Goal: Task Accomplishment & Management: Complete application form

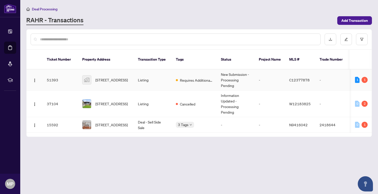
click at [148, 73] on td "Listing" at bounding box center [153, 79] width 38 height 21
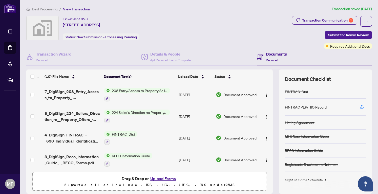
click at [39, 8] on span "Deal Processing" at bounding box center [45, 9] width 26 height 5
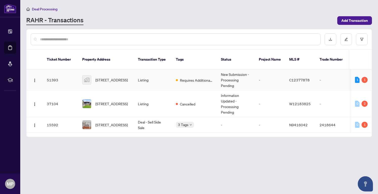
click at [162, 71] on td "Listing" at bounding box center [153, 79] width 38 height 21
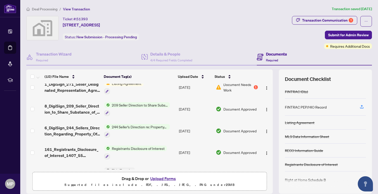
scroll to position [131, 0]
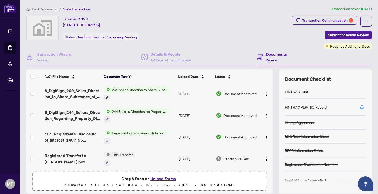
click at [156, 178] on button "Upload Forms" at bounding box center [163, 178] width 29 height 7
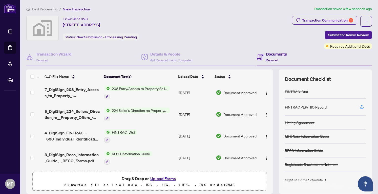
scroll to position [0, 0]
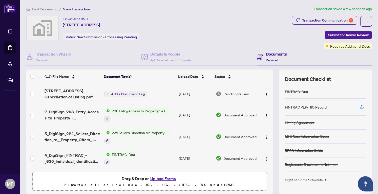
click at [131, 94] on span "Add a Document Tag" at bounding box center [128, 94] width 34 height 4
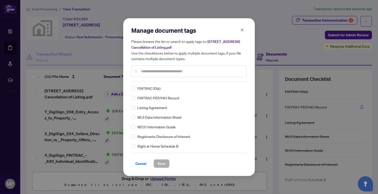
click at [167, 79] on div "Manage document tags Please browse the list or search to apply tags to: [STREET…" at bounding box center [188, 53] width 115 height 55
click at [163, 72] on input "text" at bounding box center [192, 71] width 102 height 6
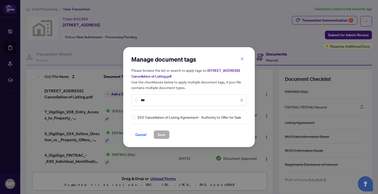
type input "***"
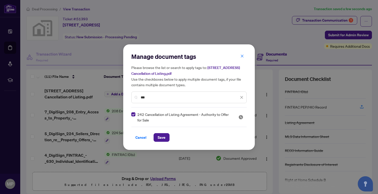
click at [158, 138] on span "Save" at bounding box center [162, 137] width 8 height 8
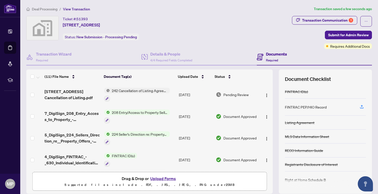
click at [335, 33] on span "Submit for Admin Review" at bounding box center [348, 35] width 40 height 8
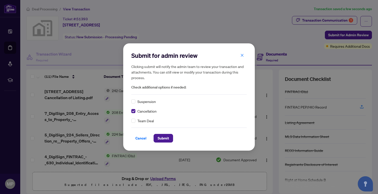
click at [164, 138] on span "Submit" at bounding box center [163, 138] width 11 height 8
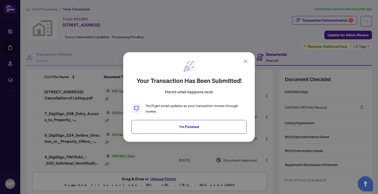
click at [185, 123] on span "I'm Finished" at bounding box center [188, 126] width 19 height 8
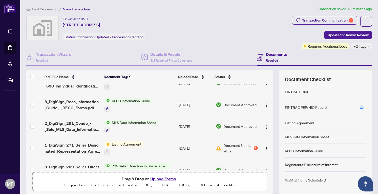
scroll to position [88, 0]
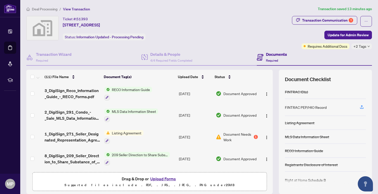
click at [265, 137] on img "button" at bounding box center [267, 137] width 4 height 4
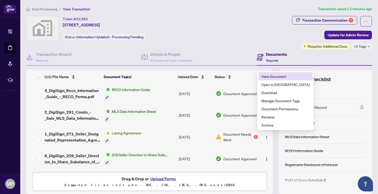
click at [282, 76] on span "View Document" at bounding box center [285, 76] width 48 height 6
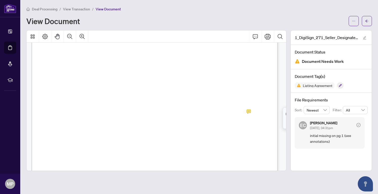
scroll to position [83, 0]
click at [368, 22] on icon "arrow-left" at bounding box center [367, 21] width 4 height 4
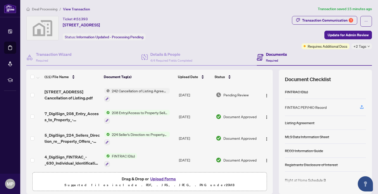
click at [143, 89] on span "242 Cancellation of Listing Agreement - Authority to Offer for Sale" at bounding box center [140, 91] width 60 height 6
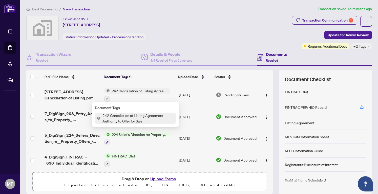
click at [265, 96] on img "button" at bounding box center [267, 95] width 4 height 4
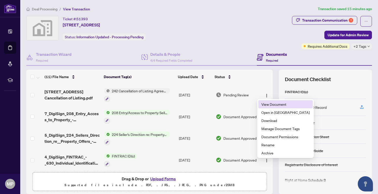
click at [272, 104] on span "View Document" at bounding box center [285, 104] width 48 height 6
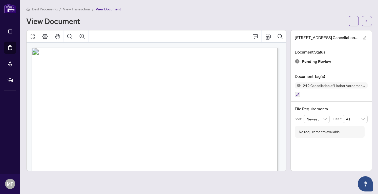
click at [369, 18] on button "button" at bounding box center [367, 21] width 10 height 10
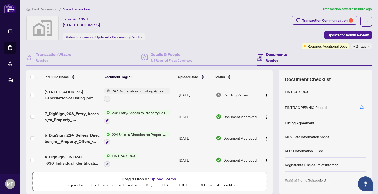
click at [265, 94] on img "button" at bounding box center [267, 95] width 4 height 4
click at [227, 44] on div "Ticket #: 51393 [STREET_ADDRESS] Status: Information Updated - Processing Pendi…" at bounding box center [158, 32] width 266 height 33
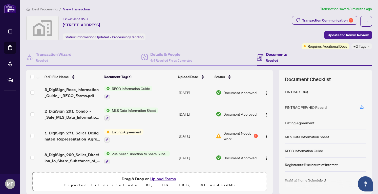
scroll to position [87, 0]
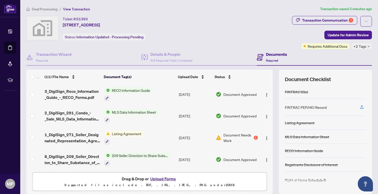
click at [265, 136] on img "button" at bounding box center [267, 138] width 4 height 4
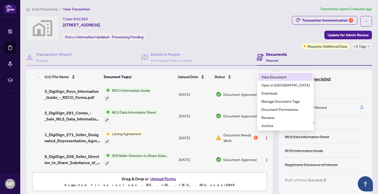
click at [274, 77] on span "View Document" at bounding box center [285, 77] width 48 height 6
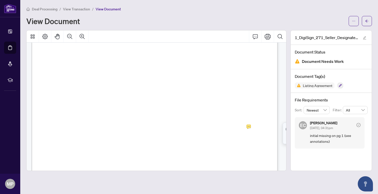
scroll to position [60, 0]
click at [368, 22] on icon "arrow-left" at bounding box center [367, 21] width 4 height 4
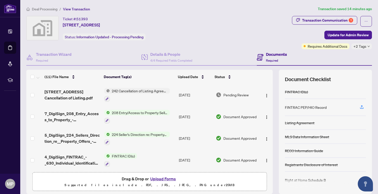
click at [105, 98] on icon "button" at bounding box center [106, 98] width 3 height 3
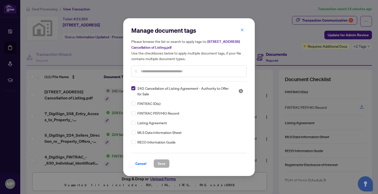
click at [242, 29] on icon "close" at bounding box center [242, 30] width 4 height 4
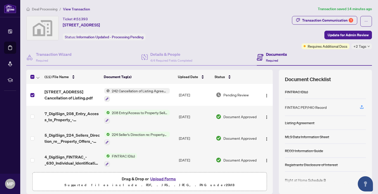
click at [265, 93] on img "button" at bounding box center [267, 95] width 4 height 4
drag, startPoint x: 232, startPoint y: 92, endPoint x: 88, endPoint y: 50, distance: 149.9
click at [88, 50] on div "Transaction Wizard Required" at bounding box center [83, 57] width 115 height 16
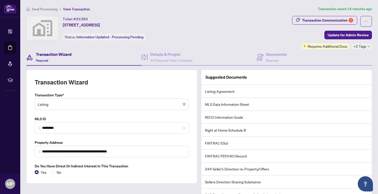
click at [195, 29] on div "Ticket #: 51393 [STREET_ADDRESS] Status: Information Updated - Processing Pendi…" at bounding box center [158, 28] width 264 height 24
click at [66, 53] on h4 "Transaction Wizard" at bounding box center [54, 54] width 36 height 6
click at [166, 58] on span "4/4 Required Fields Completed" at bounding box center [171, 60] width 42 height 4
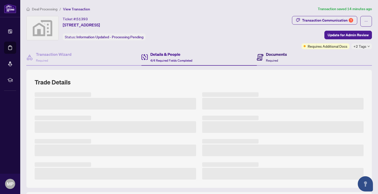
click at [281, 59] on div "Documents Required" at bounding box center [276, 57] width 21 height 12
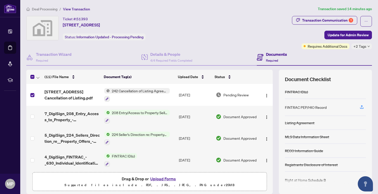
click at [265, 95] on img "button" at bounding box center [267, 95] width 4 height 4
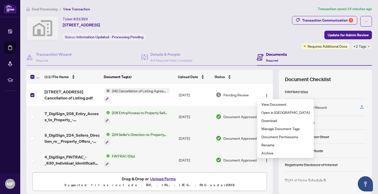
click at [195, 55] on div "Details & People 4/4 Required Fields Completed" at bounding box center [198, 57] width 115 height 16
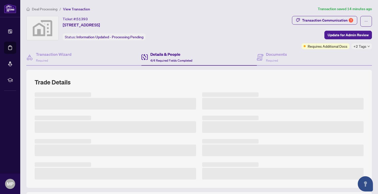
click at [99, 51] on div "Transaction Wizard Required" at bounding box center [83, 57] width 115 height 16
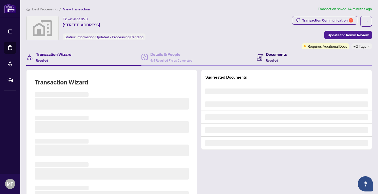
click at [277, 51] on h4 "Documents" at bounding box center [276, 54] width 21 height 6
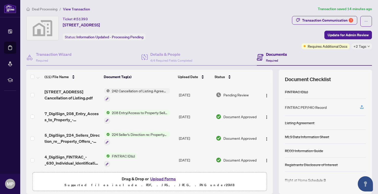
click at [159, 178] on button "Upload Forms" at bounding box center [163, 178] width 29 height 7
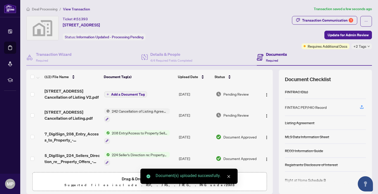
click at [112, 96] on button "Add a Document Tag" at bounding box center [125, 94] width 43 height 6
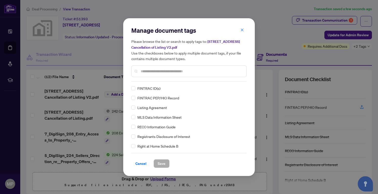
click at [151, 70] on input "text" at bounding box center [192, 71] width 102 height 6
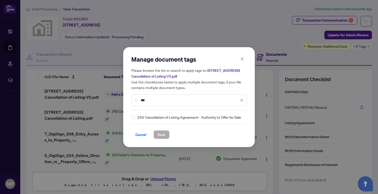
type input "***"
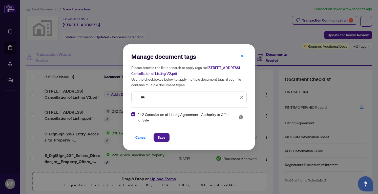
click at [159, 137] on span "Save" at bounding box center [162, 137] width 8 height 8
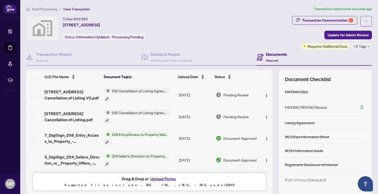
click at [336, 34] on span "Update for Admin Review" at bounding box center [348, 35] width 41 height 8
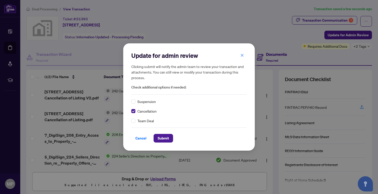
click at [159, 138] on span "Submit" at bounding box center [163, 138] width 11 height 8
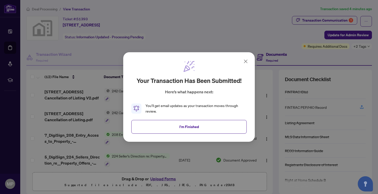
click at [193, 128] on span "I'm Finished" at bounding box center [188, 126] width 19 height 8
